Goal: Navigation & Orientation: Find specific page/section

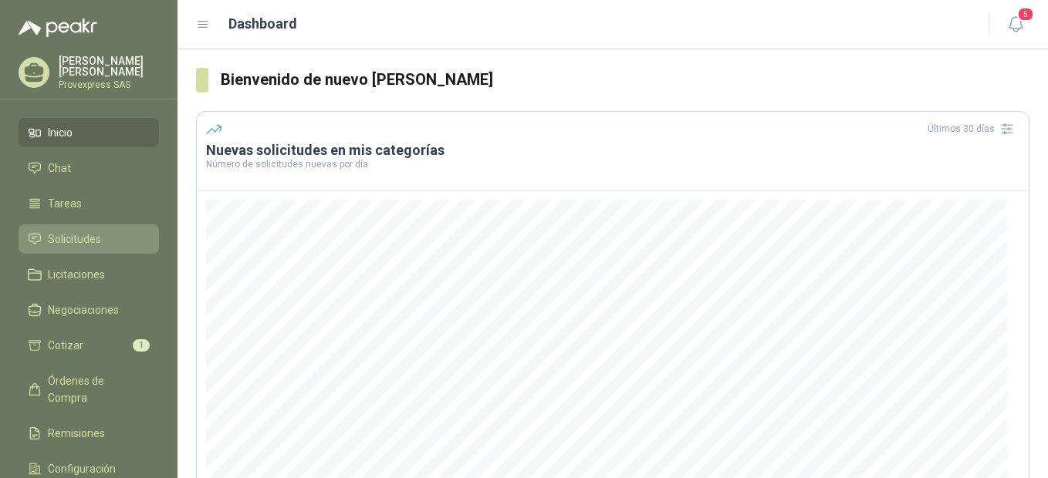
click at [93, 238] on span "Solicitudes" at bounding box center [74, 239] width 53 height 17
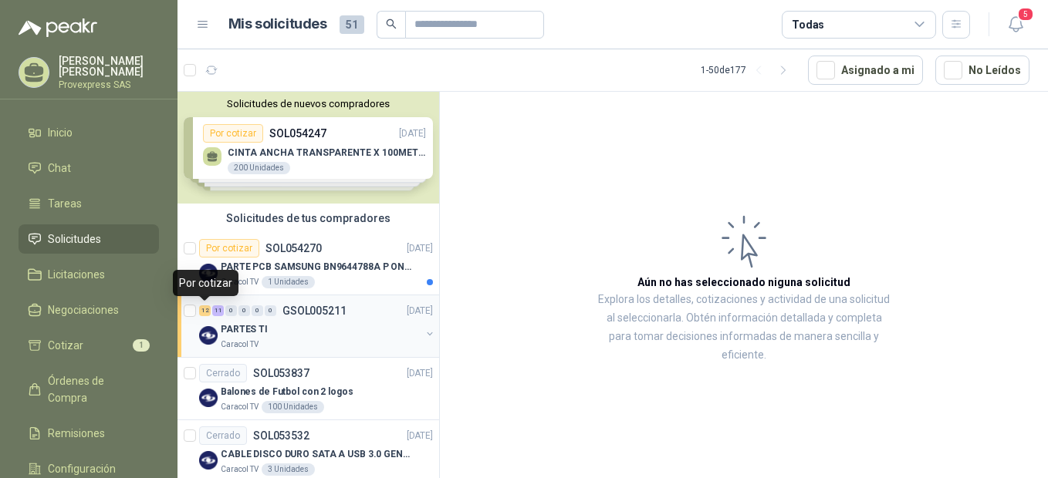
click at [206, 310] on div "12" at bounding box center [205, 311] width 12 height 11
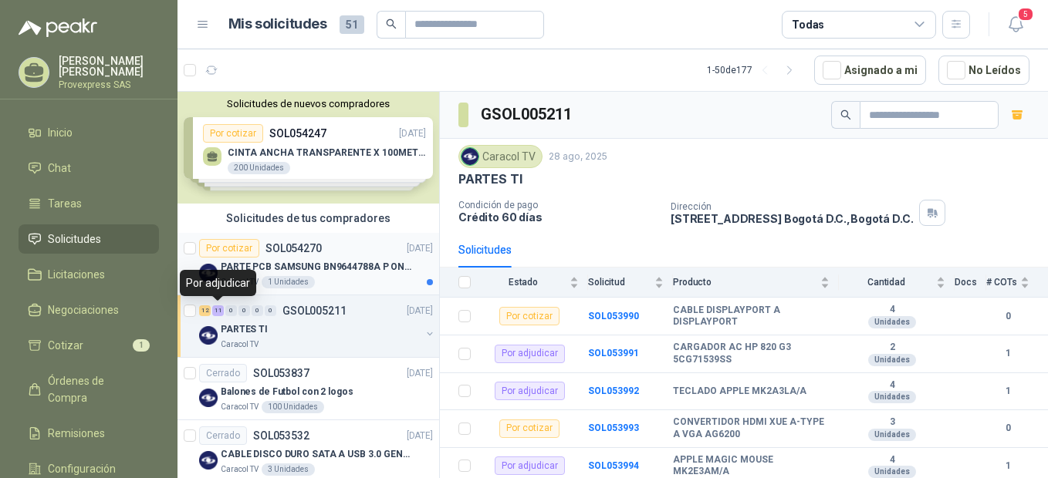
click at [228, 252] on div "Por cotizar" at bounding box center [229, 248] width 60 height 19
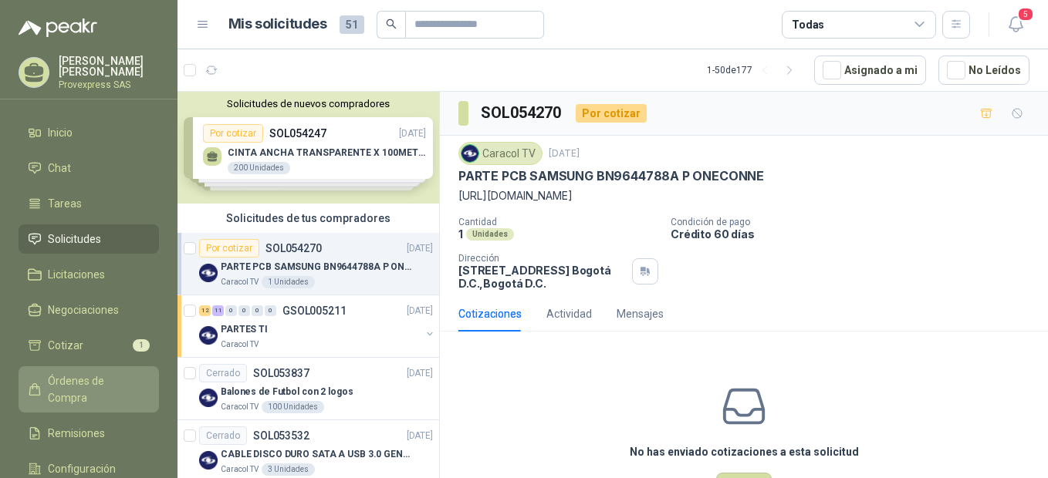
click at [76, 374] on span "Órdenes de Compra" at bounding box center [96, 390] width 96 height 34
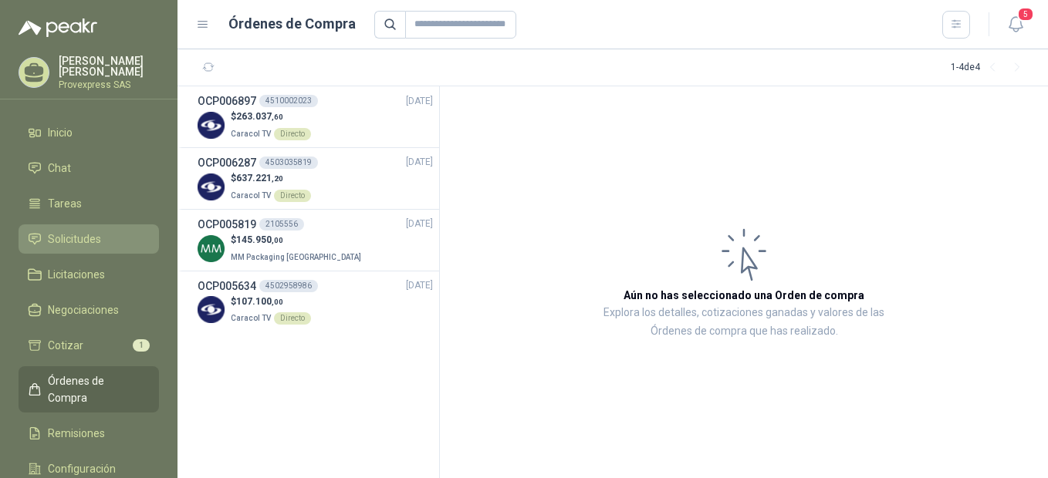
click at [80, 238] on span "Solicitudes" at bounding box center [74, 239] width 53 height 17
